Goal: Transaction & Acquisition: Book appointment/travel/reservation

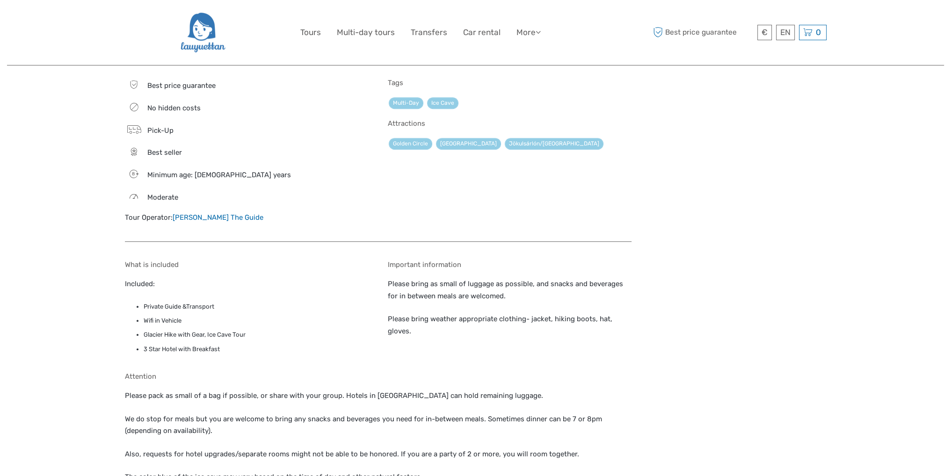
scroll to position [793, 0]
drag, startPoint x: 141, startPoint y: 252, endPoint x: 264, endPoint y: 296, distance: 130.2
click at [264, 301] on ul "Private Guide &Transport Wifi in Vehicle Glacier Hike with Gear, Ice Cave Tour …" at bounding box center [247, 327] width 244 height 53
click at [264, 344] on li "3 Star Hotel with Breakfast" at bounding box center [256, 349] width 225 height 10
drag, startPoint x: 261, startPoint y: 295, endPoint x: 217, endPoint y: 229, distance: 78.9
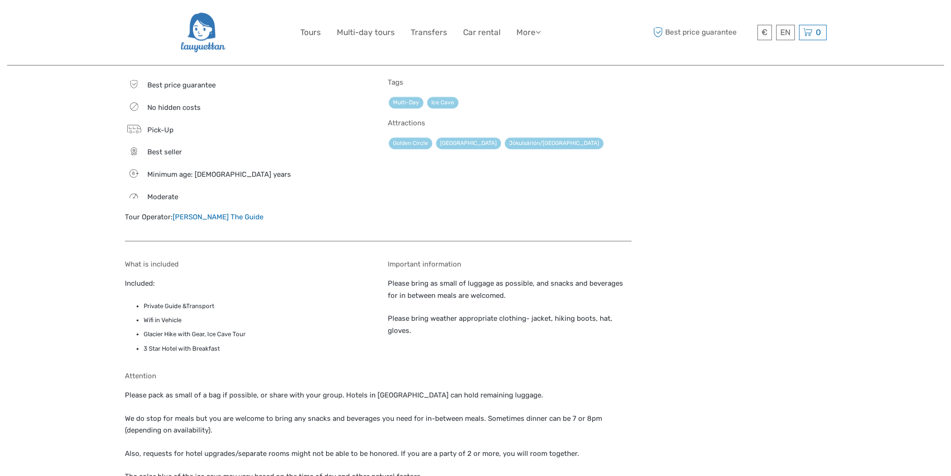
click at [217, 260] on div "What is included Included: Private Guide &Transport Wifi in Vehicle Glacier Hik…" at bounding box center [247, 309] width 244 height 98
click at [217, 278] on p "Included:" at bounding box center [247, 284] width 244 height 12
drag, startPoint x: 200, startPoint y: 232, endPoint x: 267, endPoint y: 287, distance: 86.7
click at [267, 287] on div "What is included Included: Private Guide &Transport Wifi in Vehicle Glacier Hik…" at bounding box center [247, 309] width 244 height 98
click at [267, 301] on ul "Private Guide &Transport Wifi in Vehicle Glacier Hike with Gear, Ice Cave Tour …" at bounding box center [247, 327] width 244 height 53
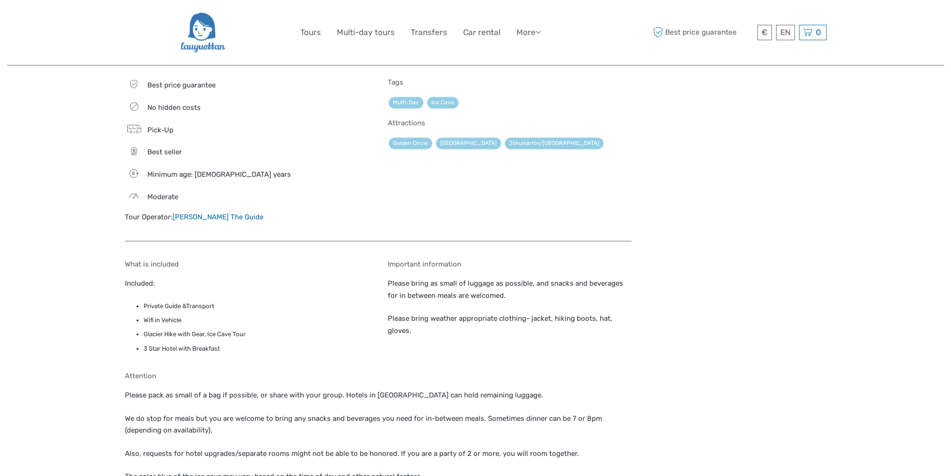
drag, startPoint x: 227, startPoint y: 289, endPoint x: 228, endPoint y: 227, distance: 62.2
click at [228, 260] on div "What is included Included: Private Guide &Transport Wifi in Vehicle Glacier Hik…" at bounding box center [247, 309] width 244 height 98
click at [228, 278] on p "Included:" at bounding box center [247, 284] width 244 height 12
